Goal: Information Seeking & Learning: Check status

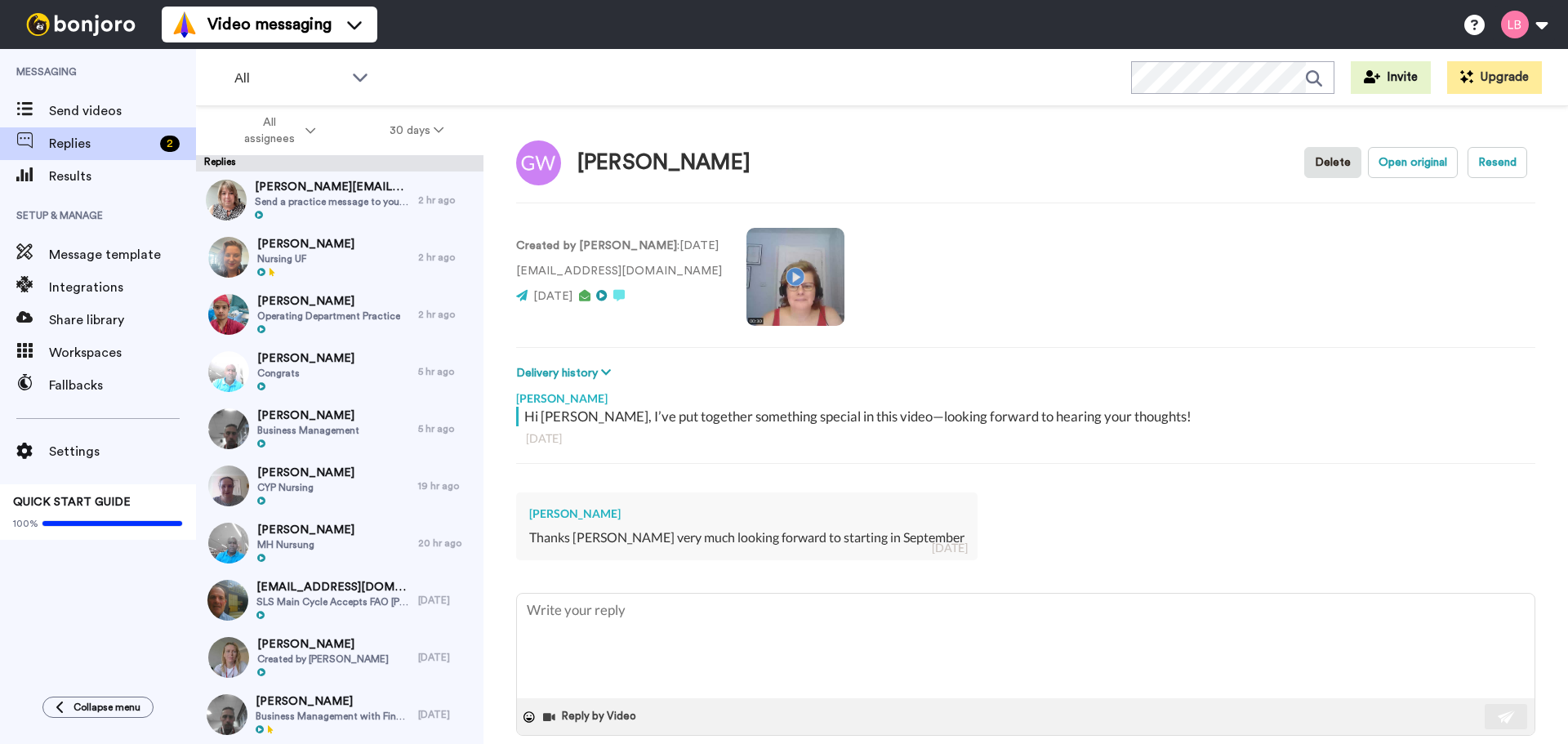
scroll to position [898, 0]
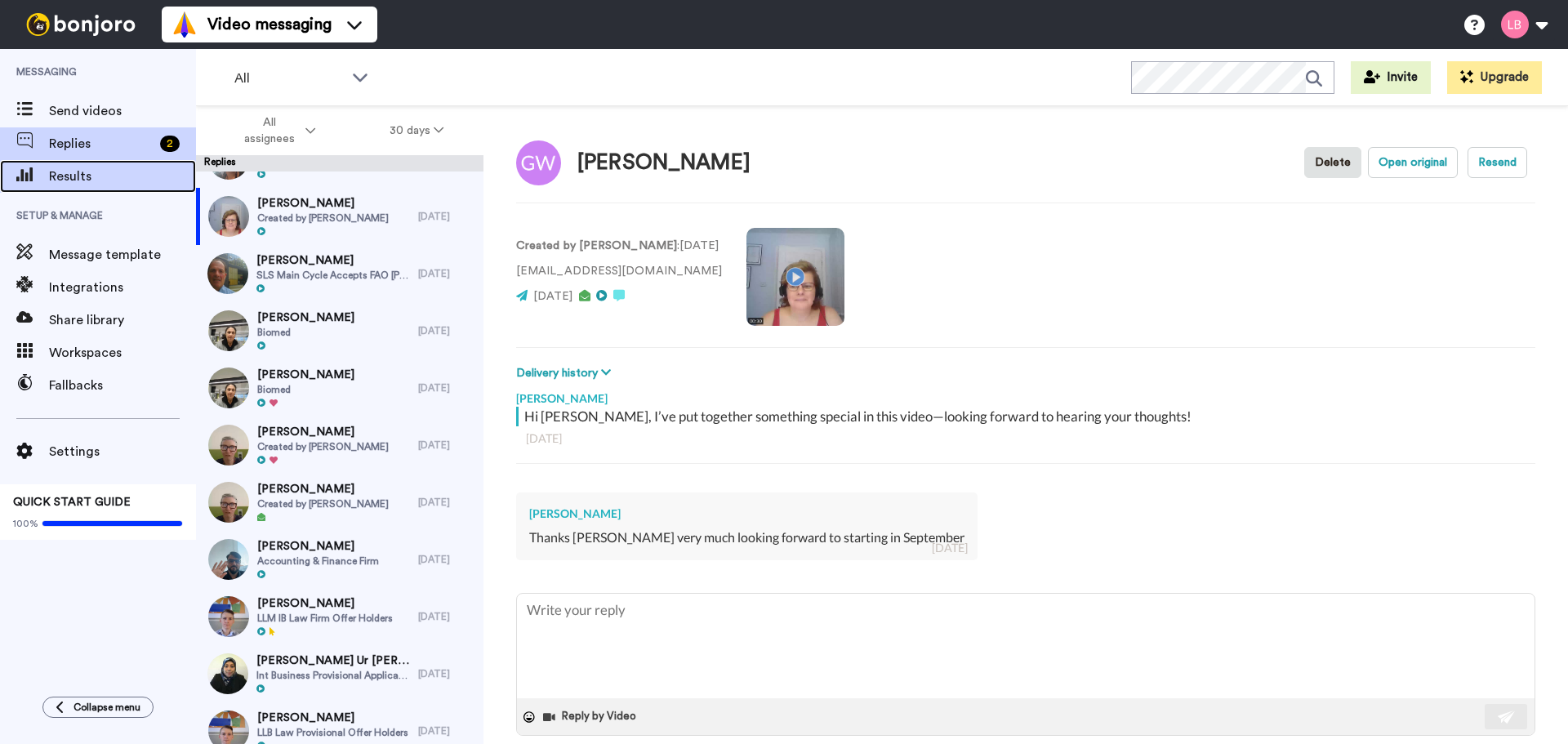
click at [67, 180] on span "Results" at bounding box center [122, 176] width 147 height 20
type textarea "x"
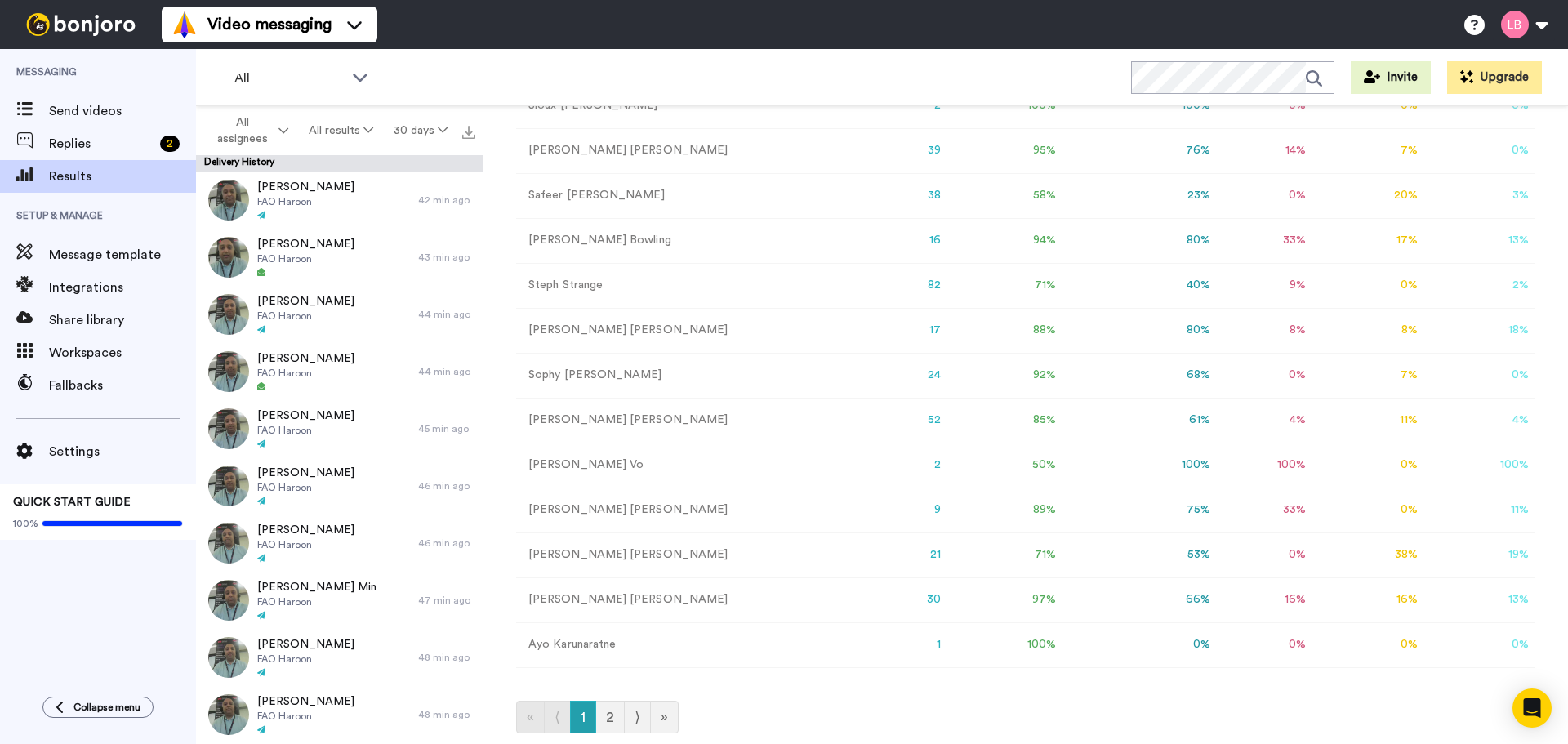
scroll to position [260, 0]
click at [613, 722] on link "2" at bounding box center [609, 714] width 29 height 33
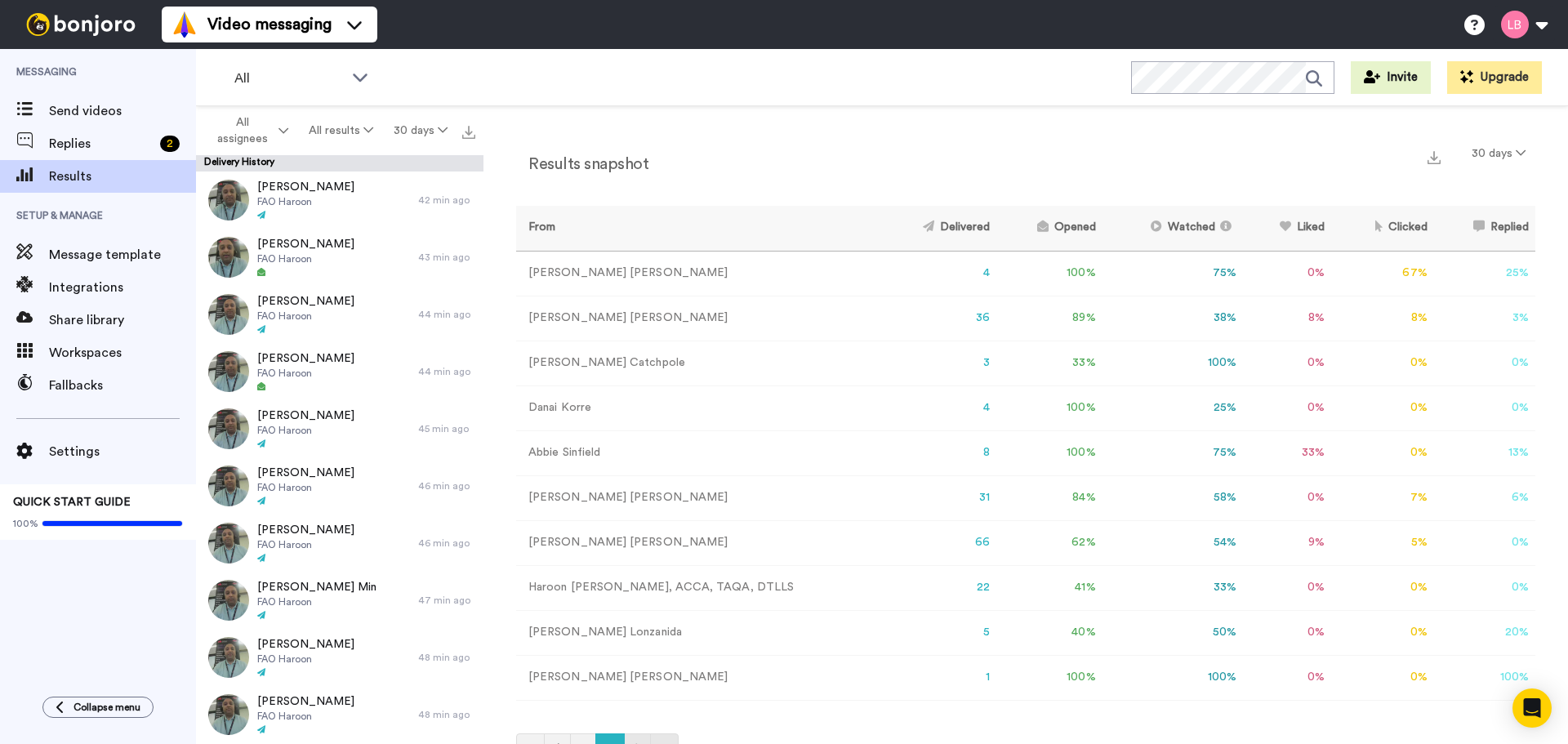
scroll to position [36, 0]
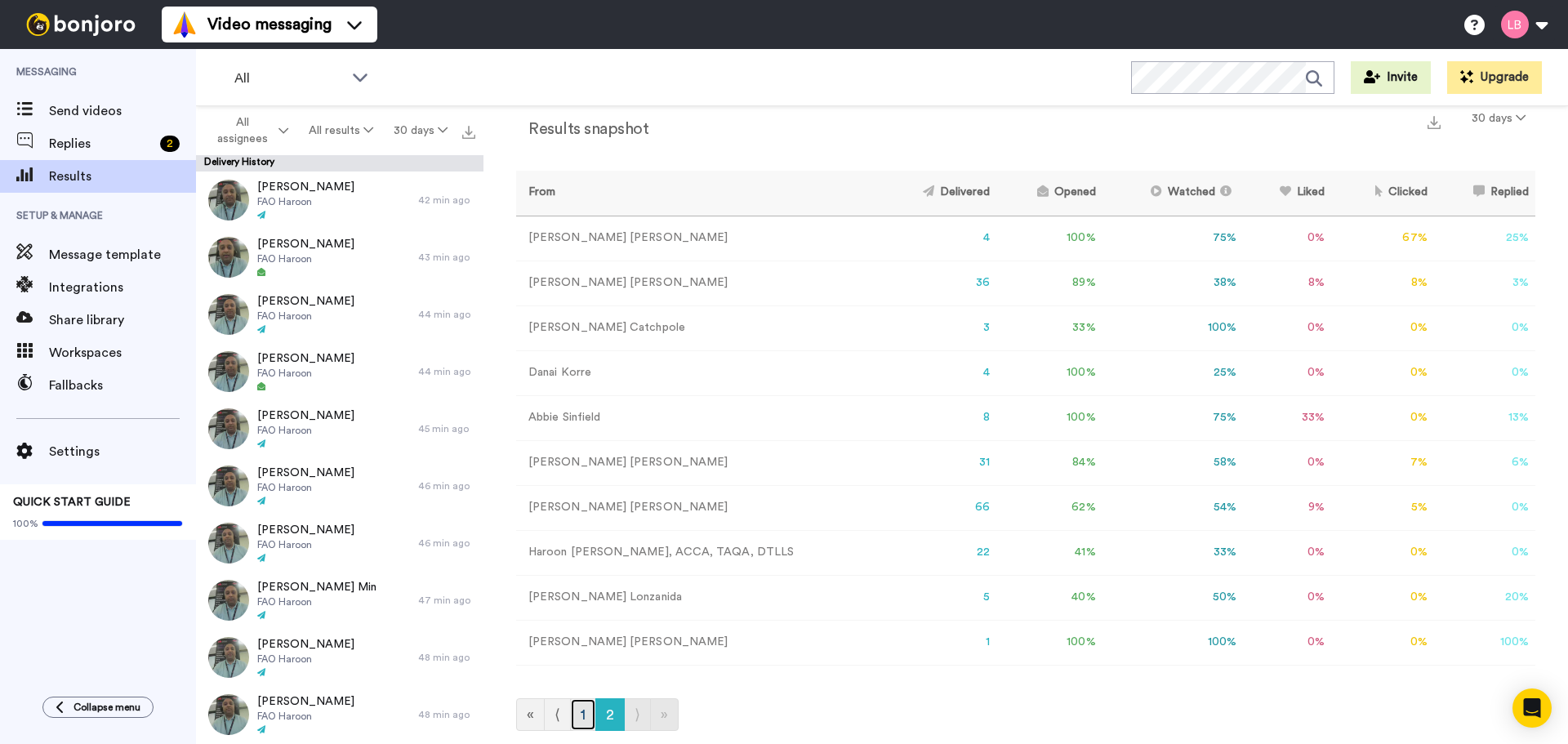
click at [582, 713] on link "1" at bounding box center [583, 714] width 26 height 33
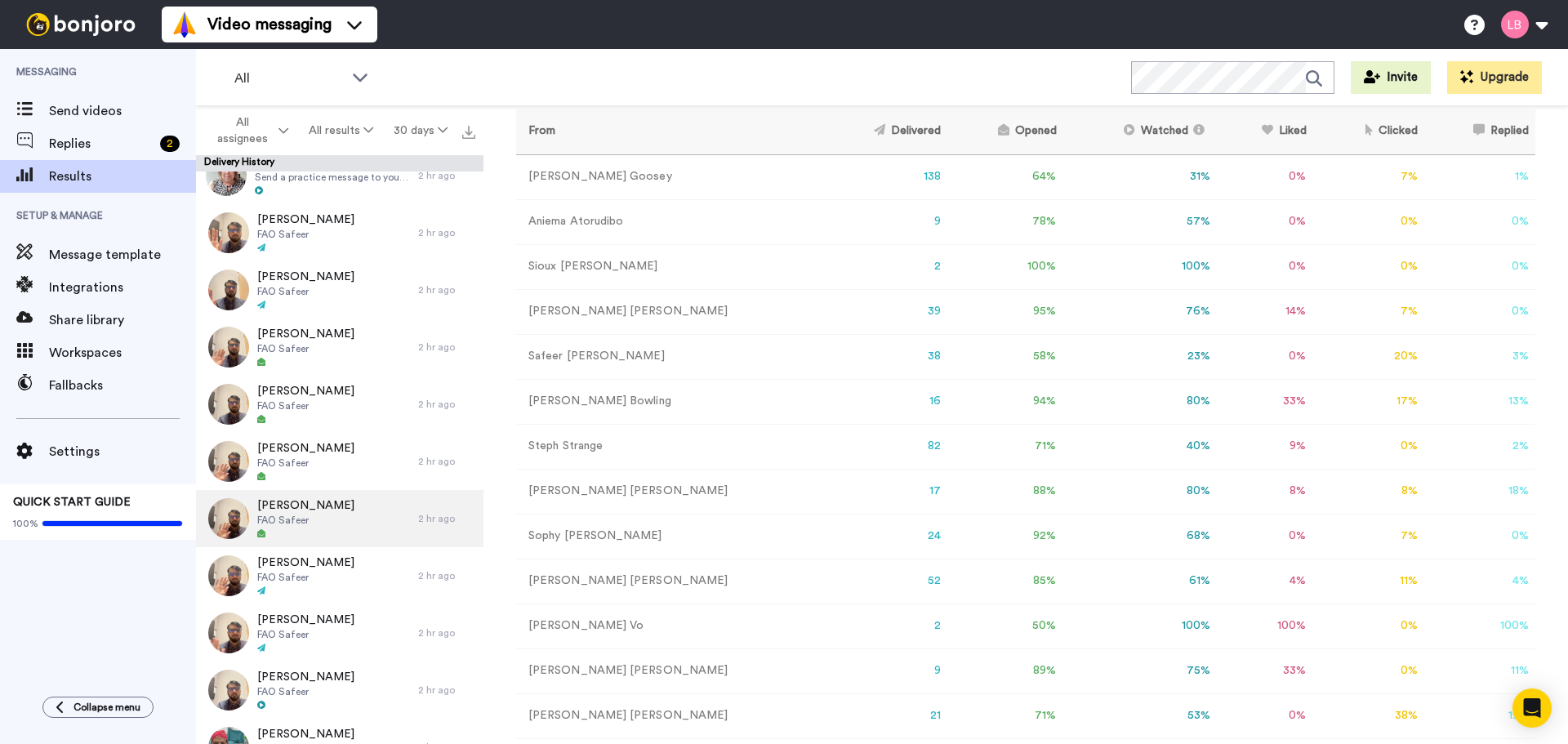
scroll to position [1306, 0]
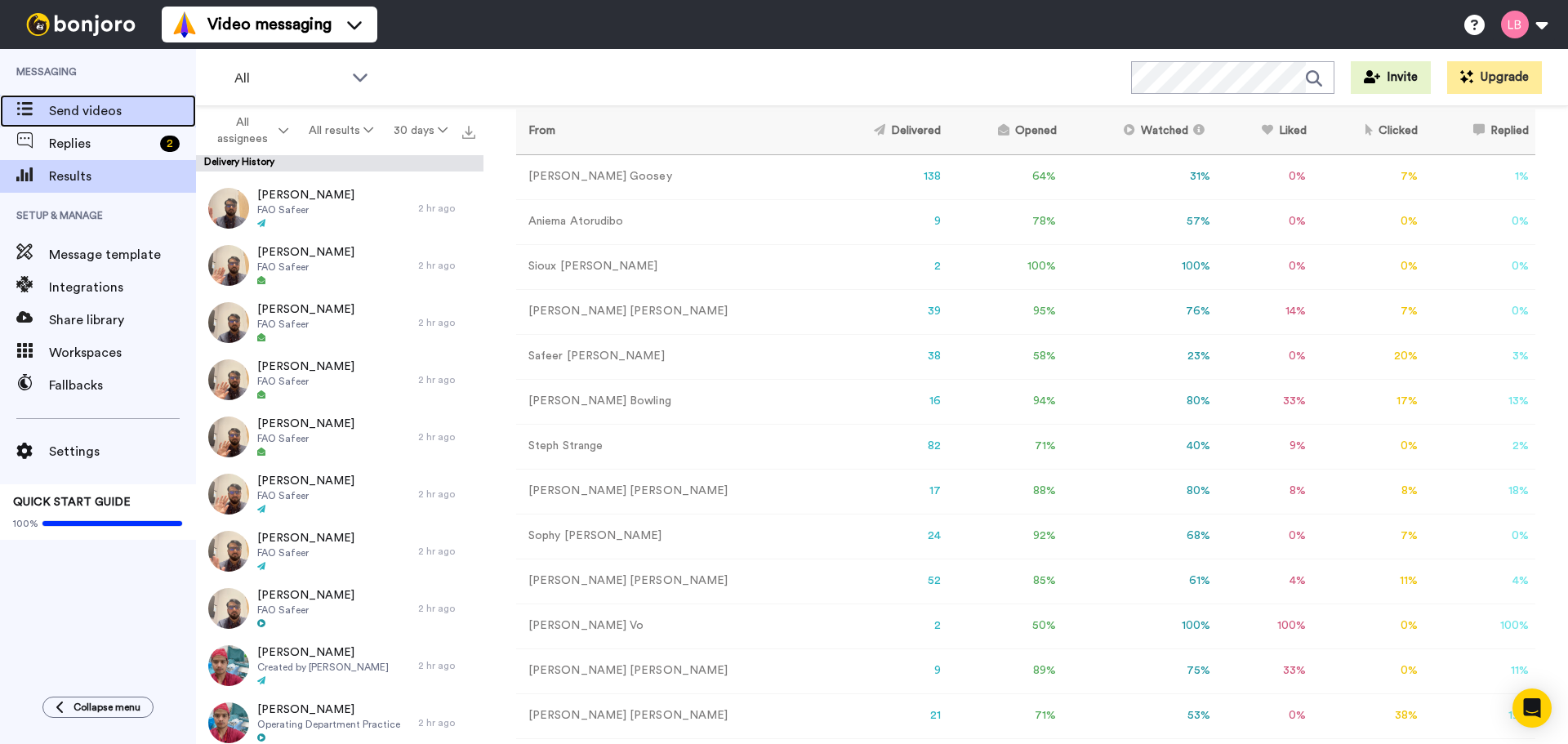
click at [88, 115] on span "Send videos" at bounding box center [122, 110] width 147 height 20
